Goal: Task Accomplishment & Management: Use online tool/utility

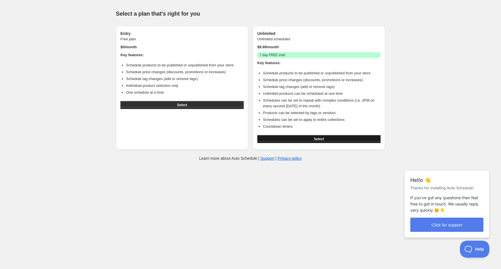
click at [325, 140] on button "Select" at bounding box center [318, 139] width 123 height 8
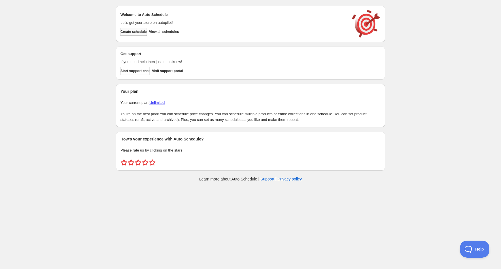
click at [146, 33] on span "Create schedule" at bounding box center [133, 31] width 26 height 5
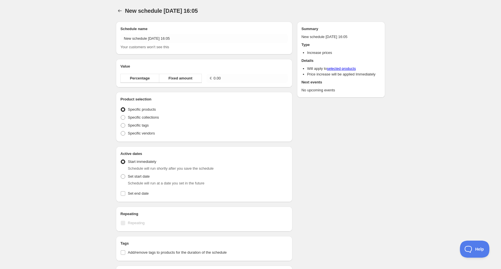
radio input "true"
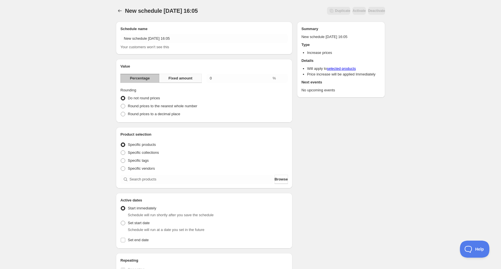
click at [183, 78] on span "Fixed amount" at bounding box center [180, 78] width 24 height 6
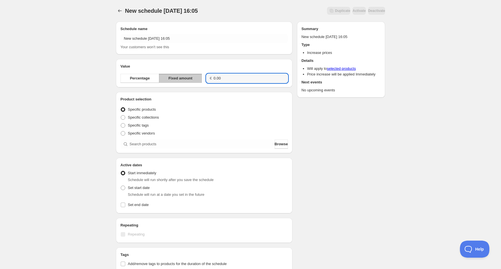
drag, startPoint x: 229, startPoint y: 78, endPoint x: 180, endPoint y: 75, distance: 49.6
click at [180, 75] on div "Percentage Fixed amount € 0.00" at bounding box center [203, 78] width 167 height 9
type input "7,90"
click at [354, 165] on div "Schedule name New schedule [DATE] 16:05 Your customers won't see this Value Per…" at bounding box center [248, 176] width 274 height 318
click at [124, 118] on span at bounding box center [123, 117] width 5 height 5
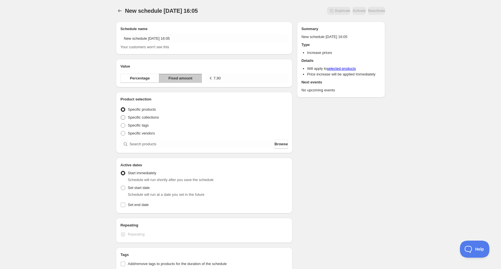
click at [121, 115] on input "Specific collections" at bounding box center [121, 115] width 0 height 0
radio input "true"
click at [141, 142] on input "search" at bounding box center [201, 143] width 144 height 9
type input "f"
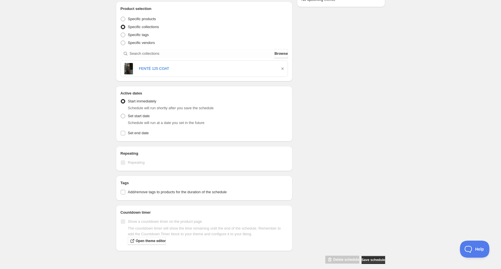
scroll to position [96, 0]
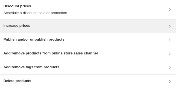
click at [90, 25] on div "Increase prices" at bounding box center [87, 26] width 169 height 7
